Goal: Transaction & Acquisition: Purchase product/service

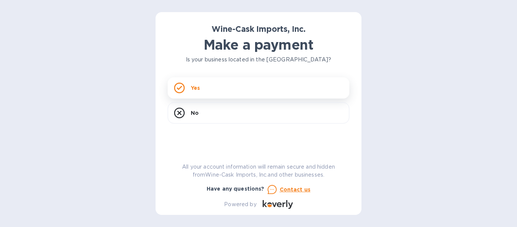
click at [200, 92] on div "Yes" at bounding box center [259, 87] width 182 height 21
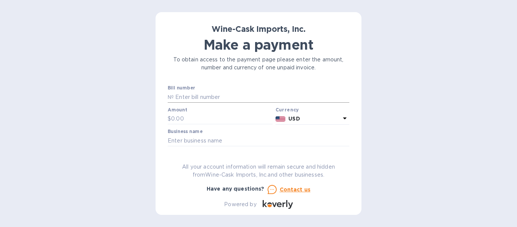
click at [231, 99] on input "text" at bounding box center [262, 96] width 176 height 11
click at [220, 99] on input "text" at bounding box center [262, 96] width 176 height 11
paste input "35173"
type input "35173"
click at [189, 117] on input "text" at bounding box center [222, 118] width 102 height 11
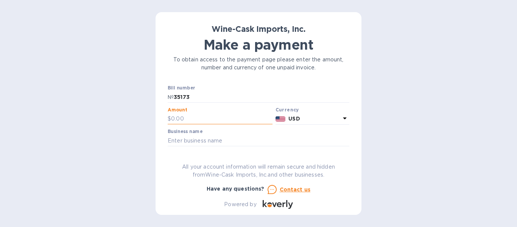
paste input "375.00"
type input "375.00"
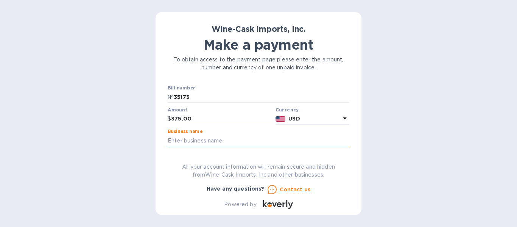
click at [217, 138] on input "text" at bounding box center [259, 140] width 182 height 11
paste input "Fiorellamore LLC"
type input "Fiorellamore LLC"
click at [346, 170] on p "All your account information will remain secure and hidden from Wine-Cask Impor…" at bounding box center [259, 171] width 182 height 16
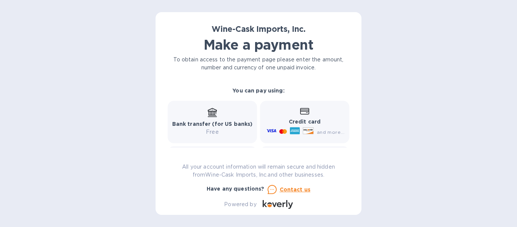
scroll to position [76, 0]
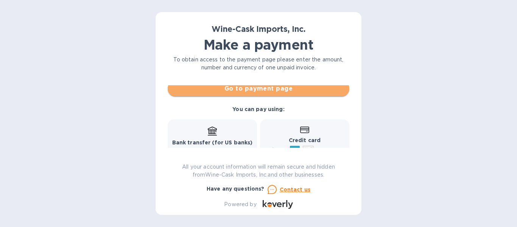
click at [273, 86] on span "Go to payment page" at bounding box center [259, 88] width 170 height 9
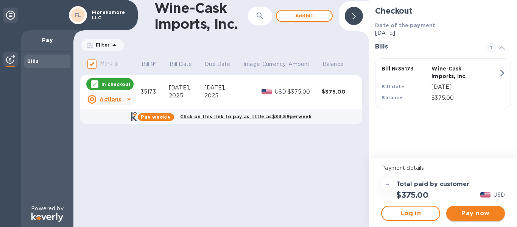
click at [475, 214] on span "Pay now" at bounding box center [476, 213] width 47 height 9
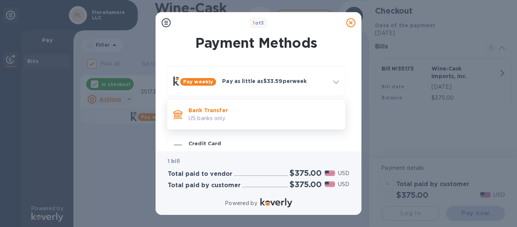
scroll to position [24, 0]
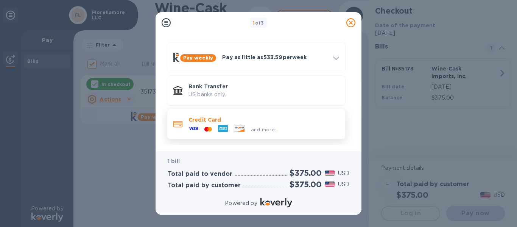
click at [283, 119] on p "Credit Card" at bounding box center [264, 120] width 151 height 8
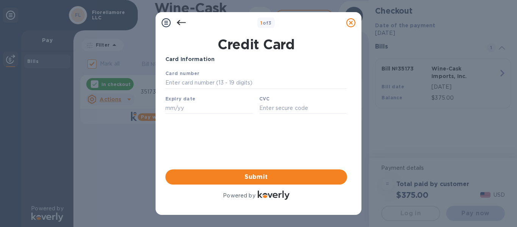
scroll to position [0, 0]
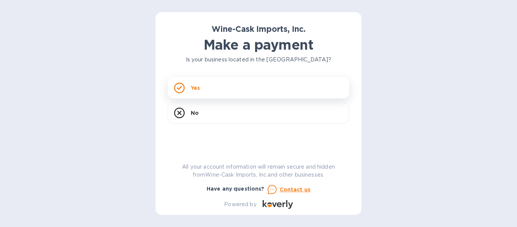
click at [187, 89] on div "Yes" at bounding box center [259, 87] width 182 height 21
